Goal: Information Seeking & Learning: Find specific fact

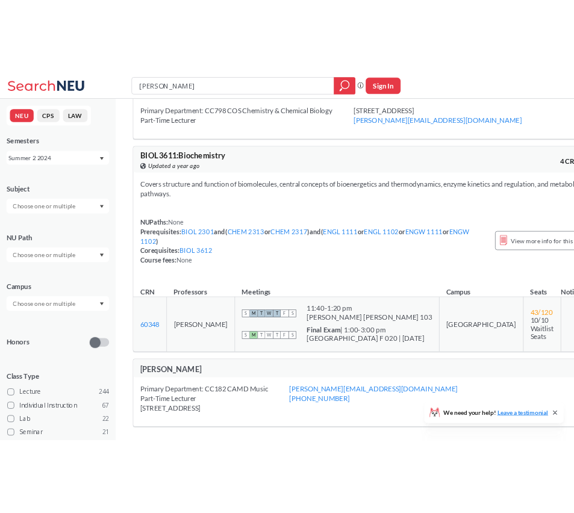
scroll to position [45, 0]
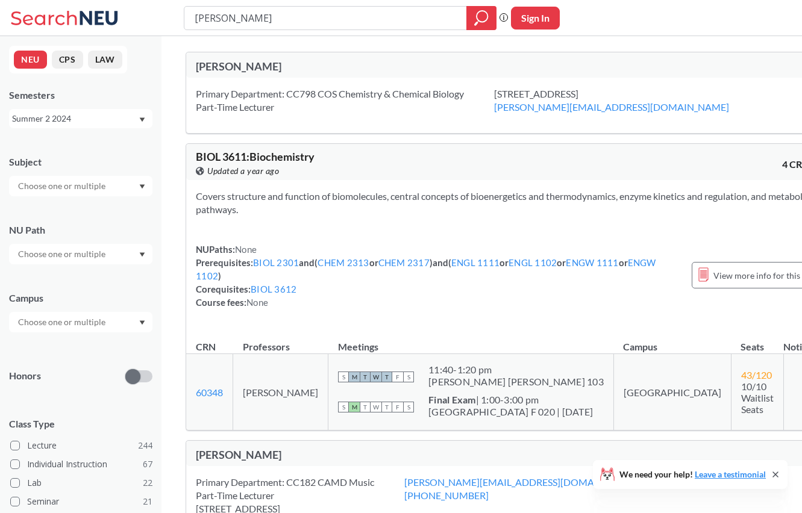
click at [408, 26] on input "[PERSON_NAME]" at bounding box center [325, 18] width 264 height 20
type input "J"
drag, startPoint x: 799, startPoint y: 75, endPoint x: 719, endPoint y: 81, distance: 80.3
click at [719, 81] on div "[PERSON_NAME] Primary Department: CC798 COS Chemistry & Chemical Biology Part-T…" at bounding box center [512, 382] width 702 height 693
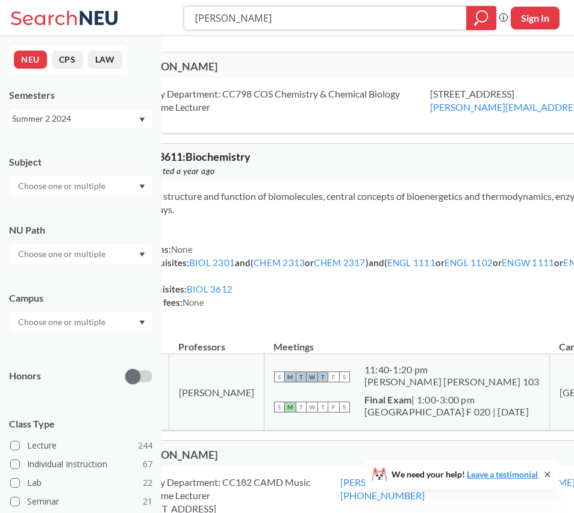
click at [250, 19] on input "[PERSON_NAME]" at bounding box center [325, 18] width 264 height 20
type input "[PERSON_NAME] de la [PERSON_NAME]"
click at [478, 20] on icon "magnifying glass" at bounding box center [477, 21] width 1 height 2
